Goal: Task Accomplishment & Management: Use online tool/utility

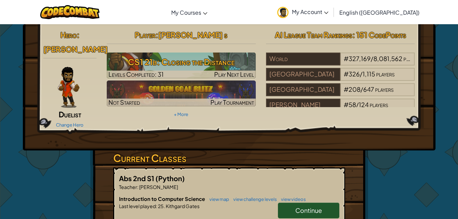
click at [154, 68] on h3 "CS1 21b: Closing the Distance" at bounding box center [181, 61] width 149 height 15
